Goal: Navigation & Orientation: Find specific page/section

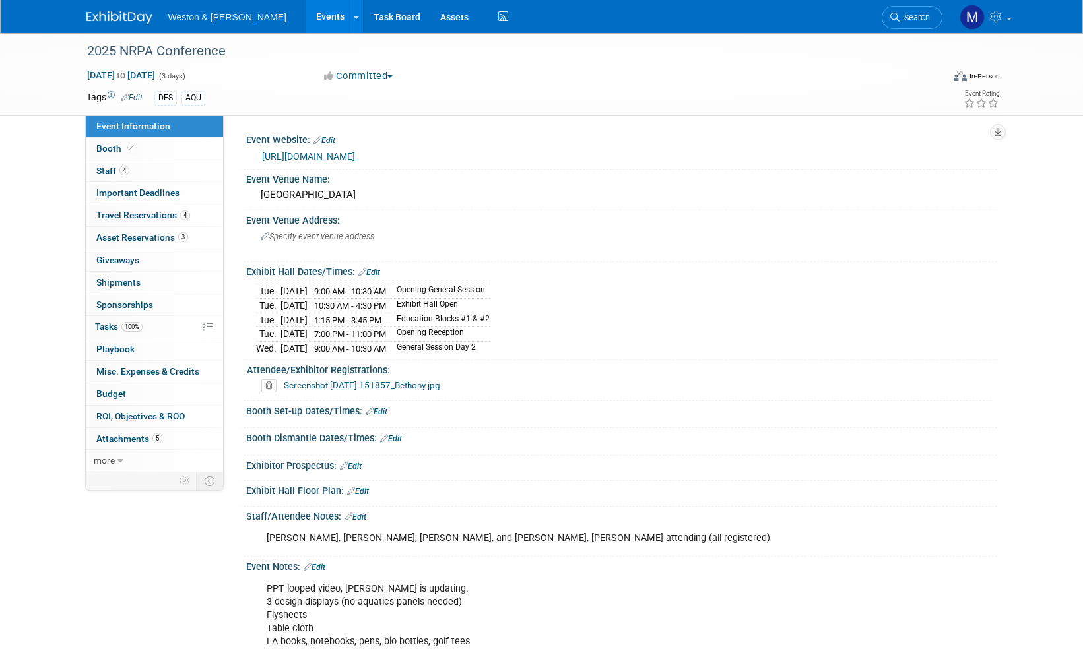
click at [107, 18] on img at bounding box center [119, 17] width 66 height 13
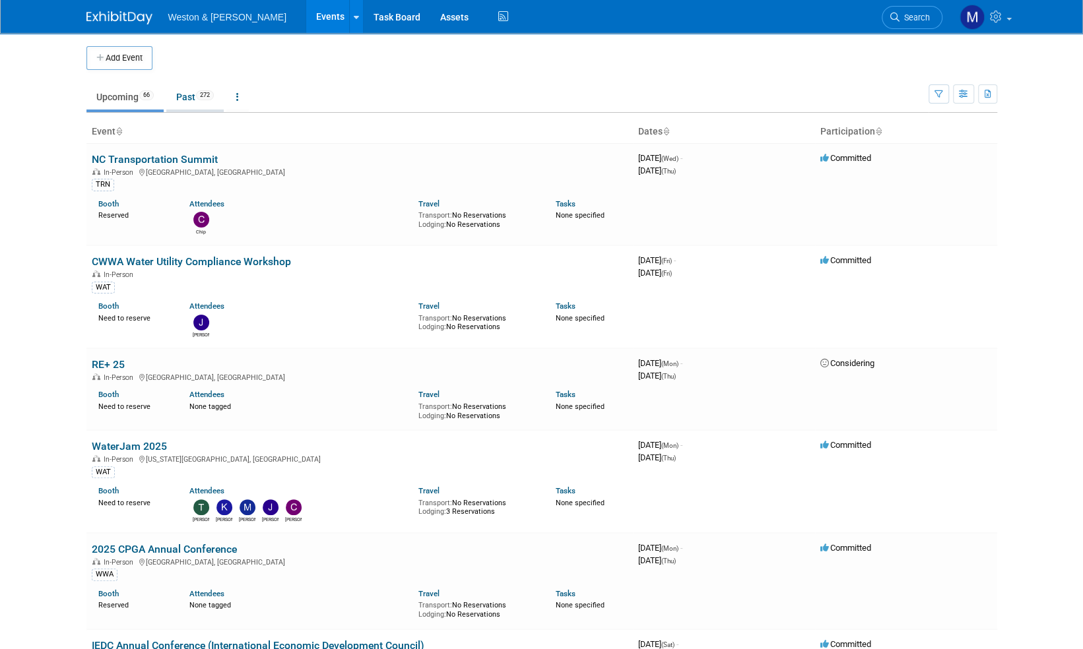
click at [183, 94] on link "Past 272" at bounding box center [194, 96] width 57 height 25
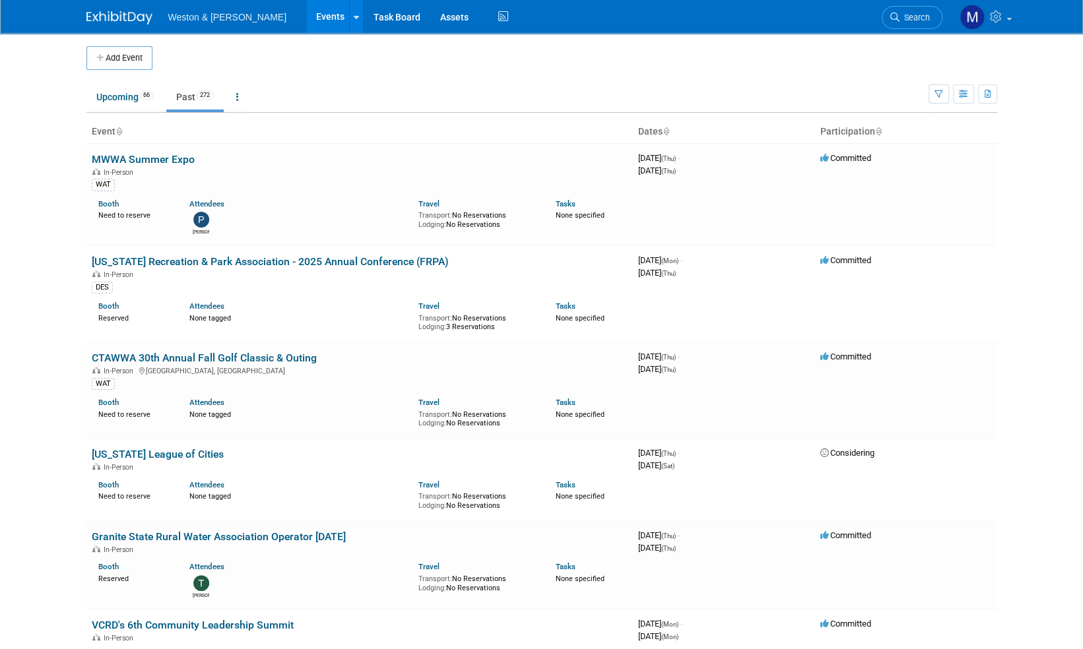
click at [105, 11] on link at bounding box center [127, 11] width 82 height 11
